Goal: Transaction & Acquisition: Purchase product/service

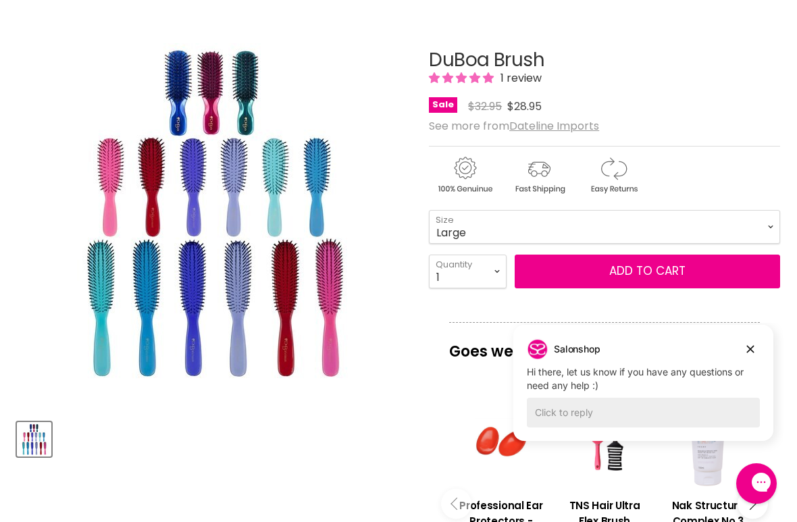
click at [280, 199] on img "DuBoa Brush image. Click or Scroll to Zoom." at bounding box center [214, 212] width 338 height 338
click at [320, 180] on img "DuBoa Brush image. Click or Scroll to Zoom." at bounding box center [214, 212] width 338 height 338
click at [324, 170] on img "DuBoa Brush image. Click or Scroll to Zoom." at bounding box center [214, 212] width 338 height 338
click at [779, 222] on select "Mini Medium Large" at bounding box center [604, 227] width 351 height 34
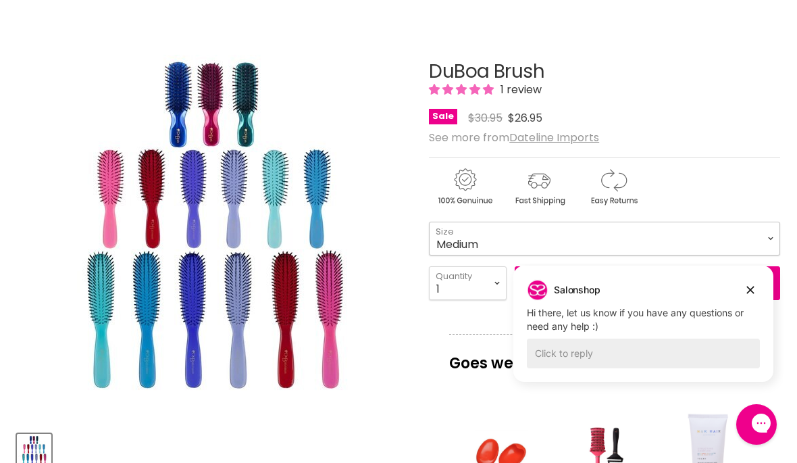
scroll to position [174, 0]
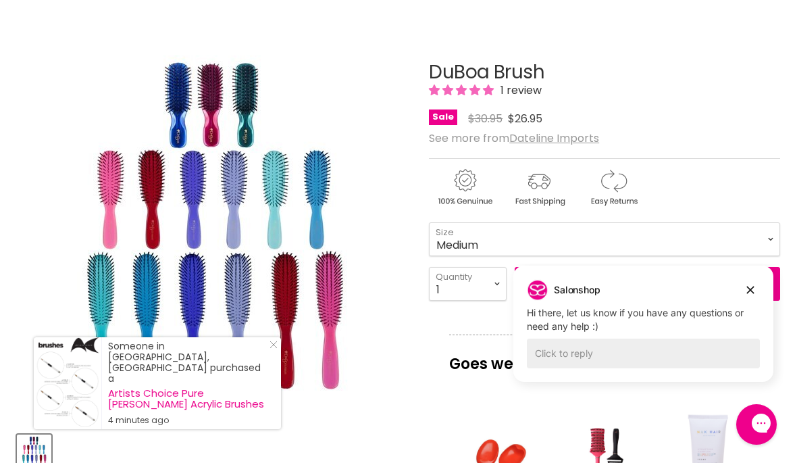
click at [258, 113] on img "DuBoa Brush image. Click or Scroll to Zoom." at bounding box center [214, 224] width 338 height 338
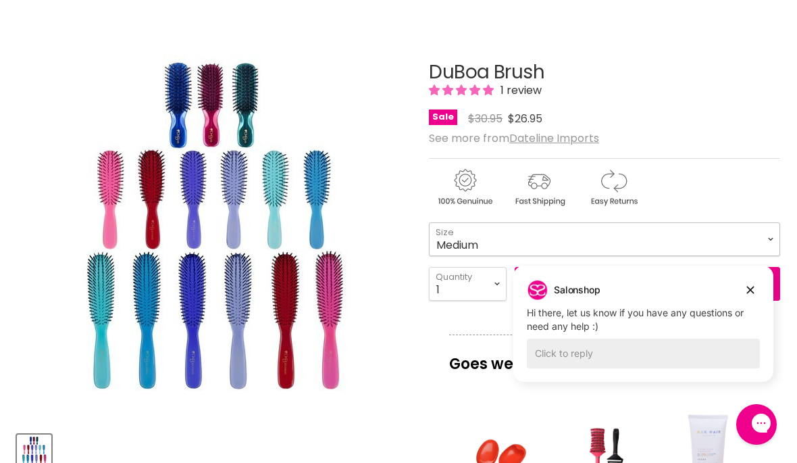
click at [764, 237] on select "Mini Medium Large" at bounding box center [604, 239] width 351 height 34
click at [770, 234] on select "Mini Medium Large" at bounding box center [604, 239] width 351 height 34
select select "Medium"
